Goal: Transaction & Acquisition: Purchase product/service

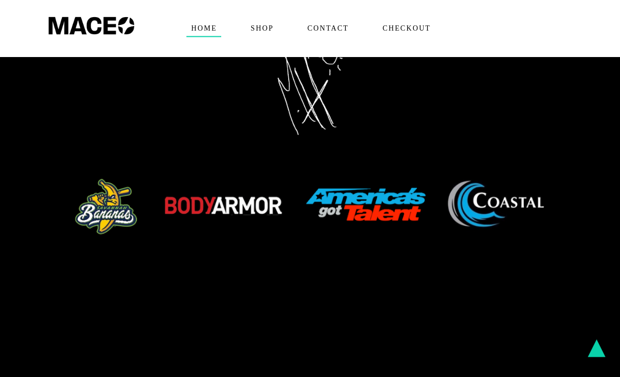
scroll to position [508, 0]
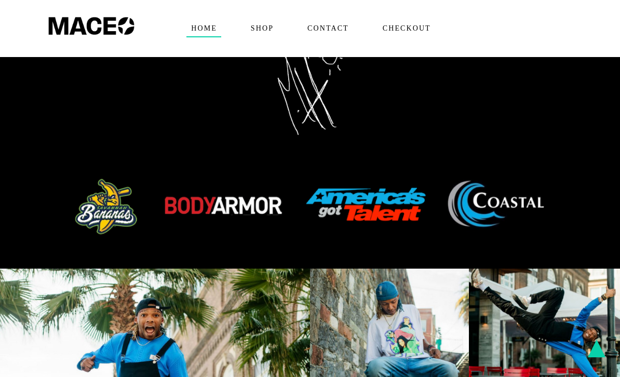
click at [90, 177] on img at bounding box center [309, 207] width 493 height 61
click at [102, 177] on img at bounding box center [309, 207] width 493 height 61
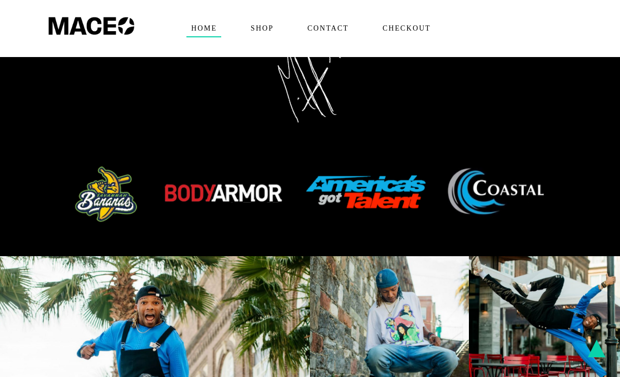
click at [112, 168] on img at bounding box center [309, 195] width 493 height 61
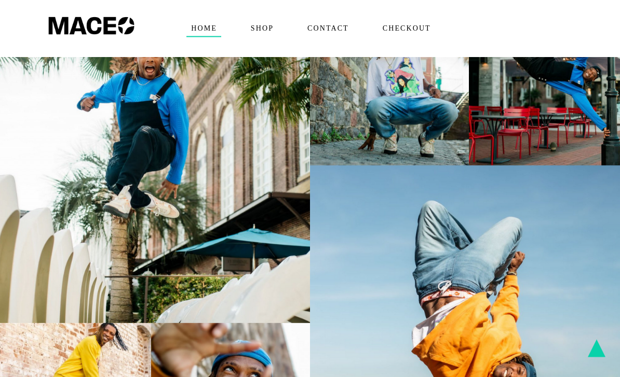
scroll to position [768, 0]
click at [260, 34] on span "Shop" at bounding box center [262, 28] width 32 height 17
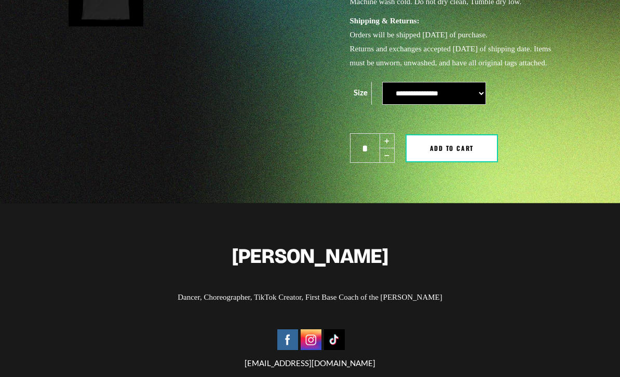
scroll to position [306, 0]
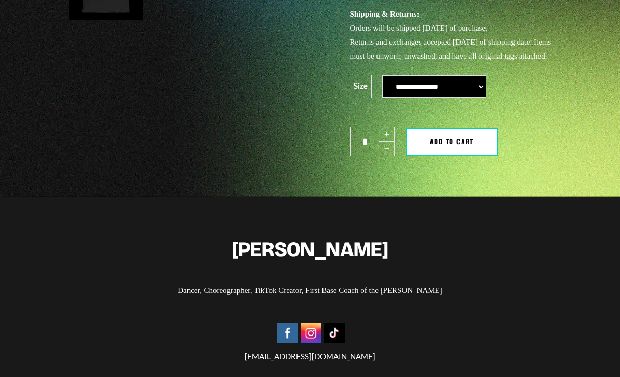
click at [475, 98] on select "**********" at bounding box center [434, 86] width 104 height 23
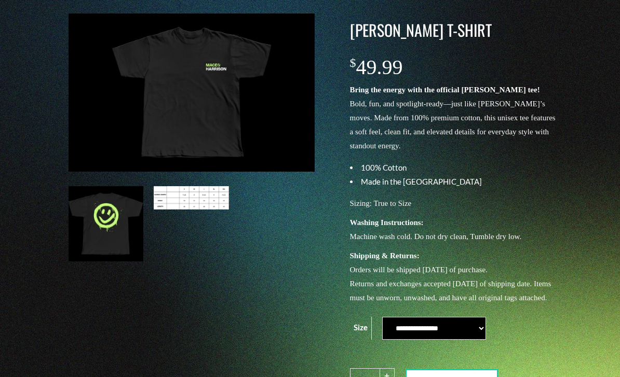
scroll to position [0, 0]
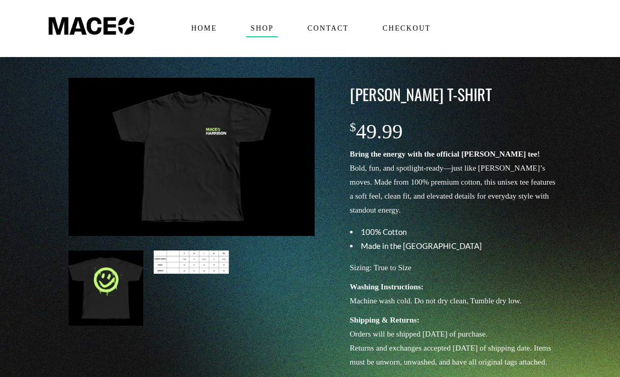
click at [338, 20] on link "Contact" at bounding box center [327, 28] width 75 height 57
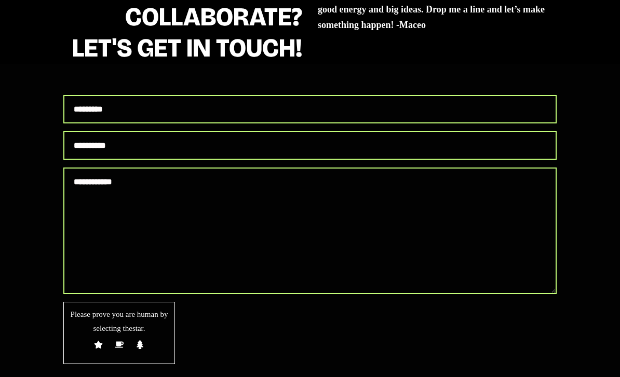
scroll to position [119, 0]
